Goal: Task Accomplishment & Management: Use online tool/utility

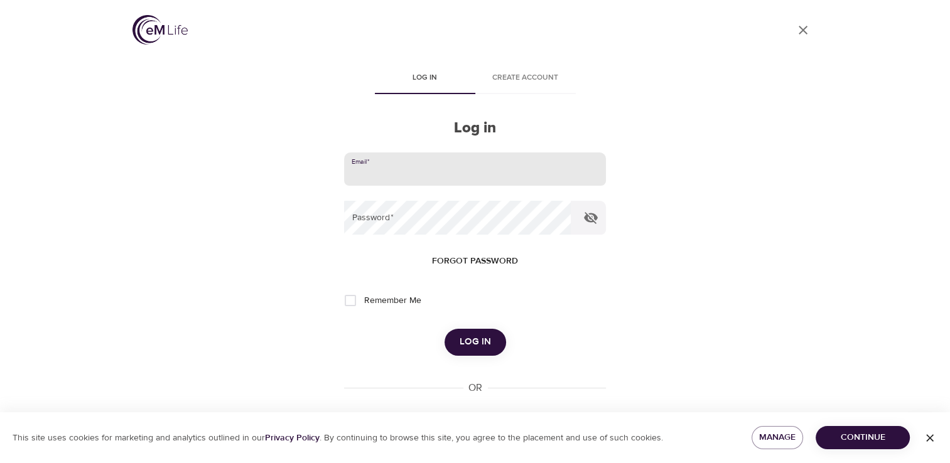
click at [393, 171] on input "email" at bounding box center [474, 170] width 261 height 34
type input "vreese@montcopa.org"
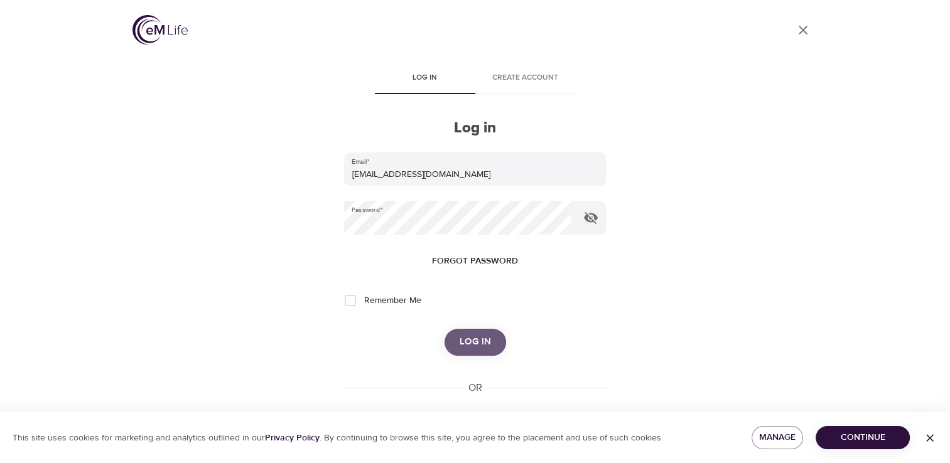
click at [480, 341] on span "Log in" at bounding box center [474, 342] width 31 height 16
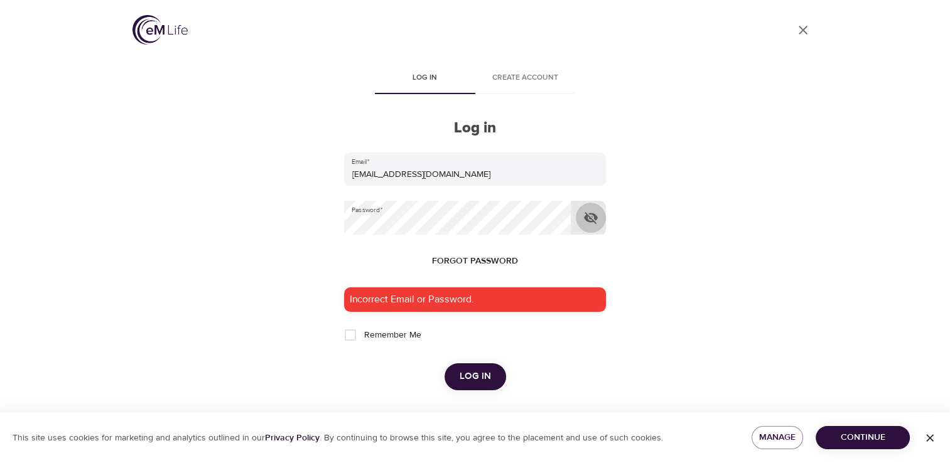
click at [589, 222] on icon "button" at bounding box center [591, 218] width 14 height 12
click at [469, 375] on span "Log in" at bounding box center [474, 376] width 31 height 16
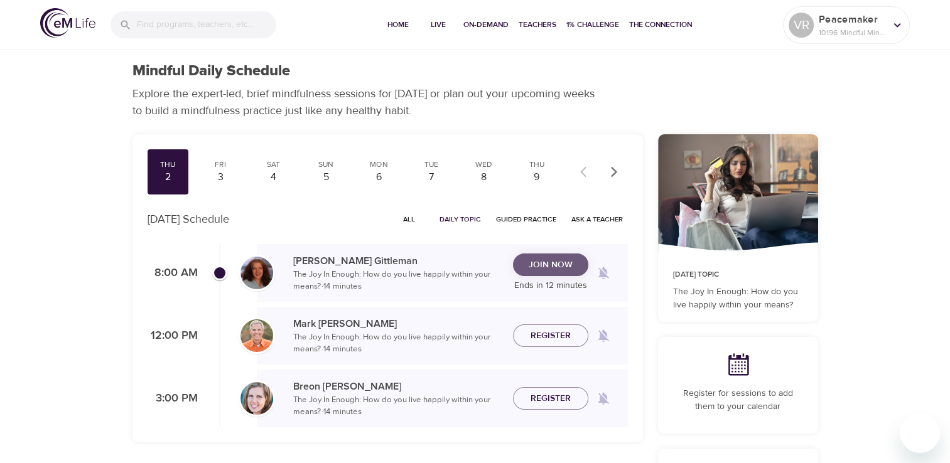
click at [544, 265] on span "Join Now" at bounding box center [550, 265] width 44 height 16
